Goal: Navigation & Orientation: Find specific page/section

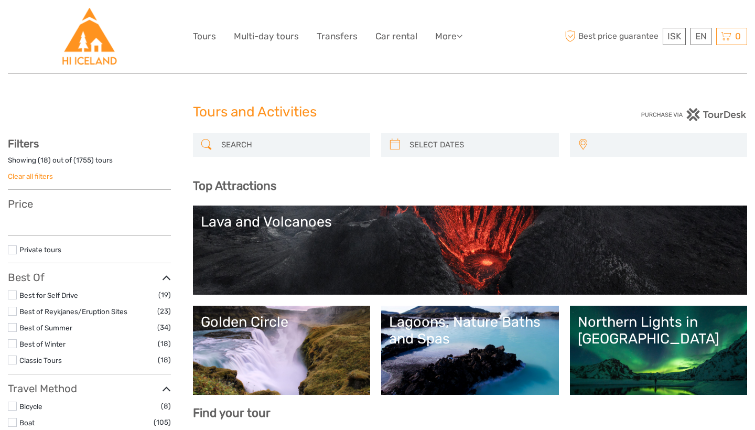
select select
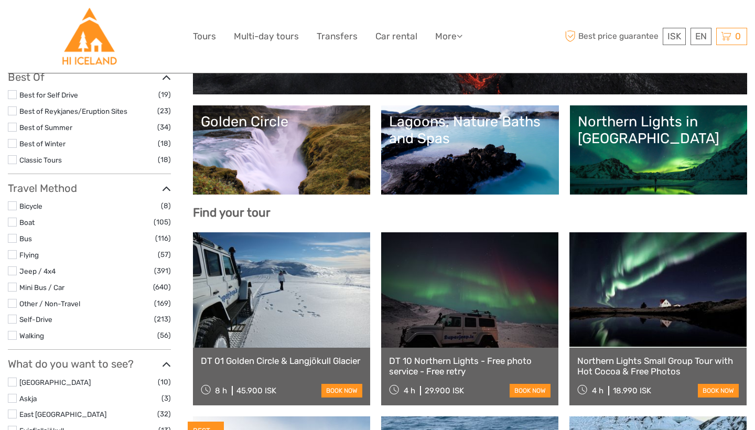
select select
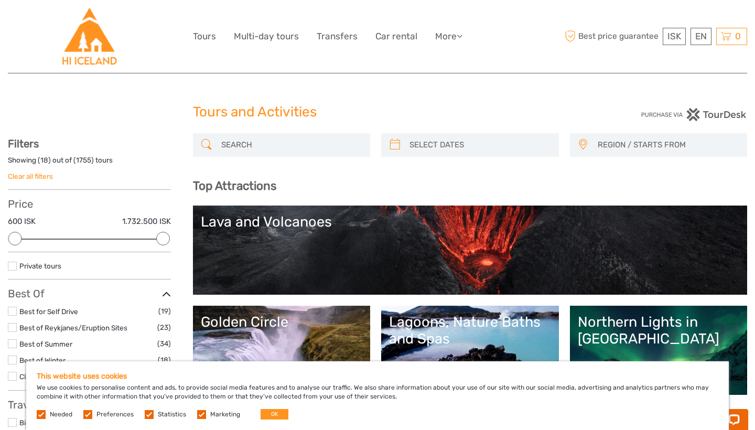
click at [67, 37] on img at bounding box center [89, 36] width 57 height 57
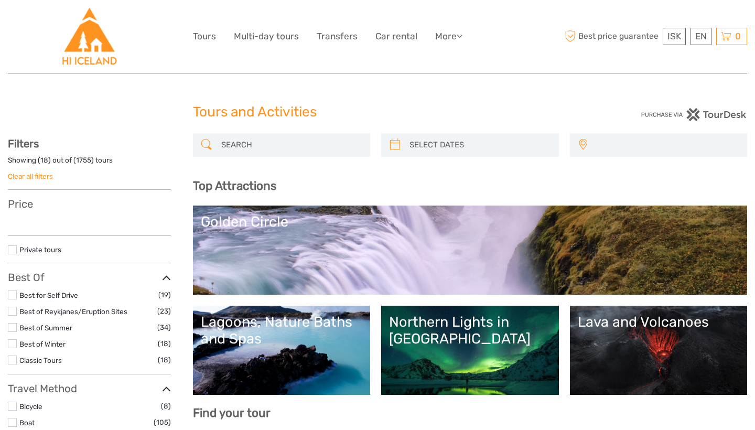
select select
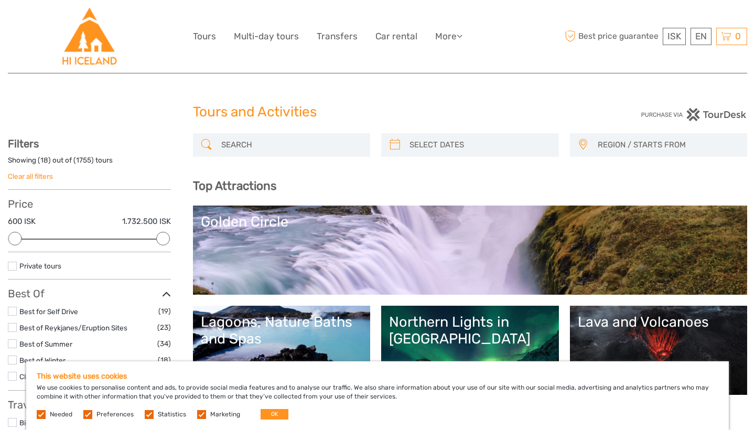
click at [108, 38] on img at bounding box center [89, 36] width 57 height 57
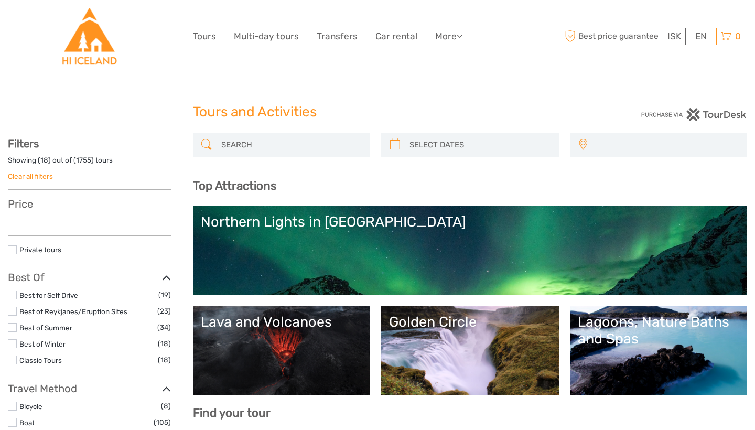
select select
